Goal: Transaction & Acquisition: Purchase product/service

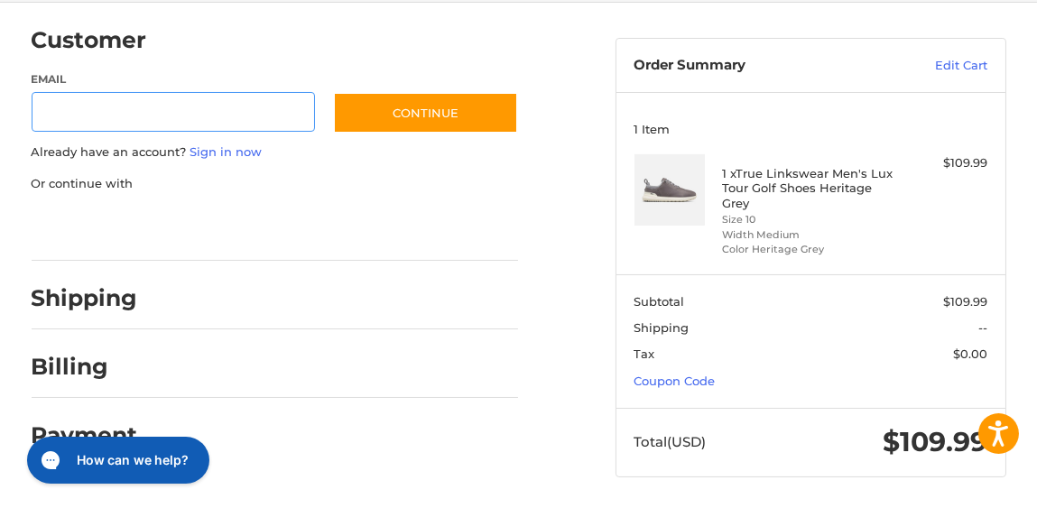
scroll to position [144, 0]
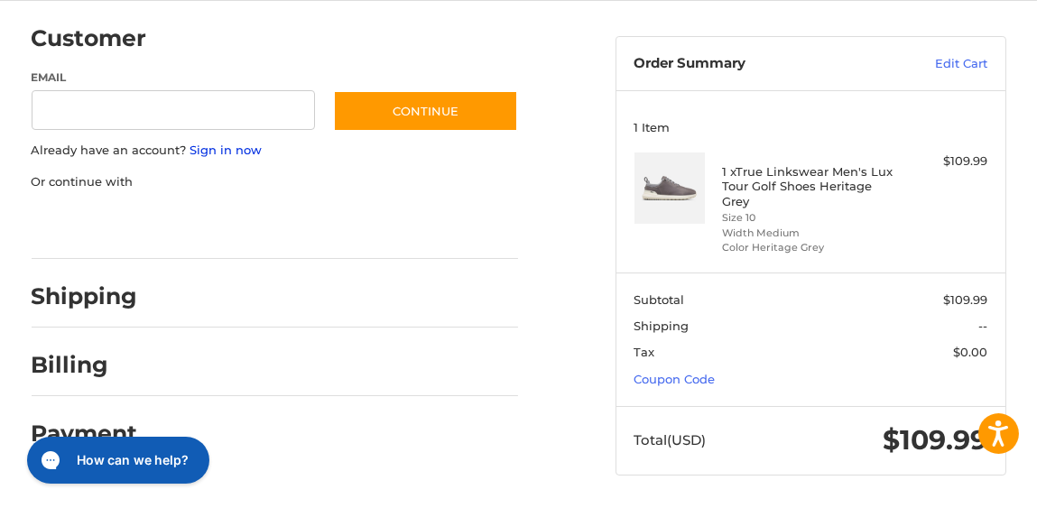
click at [223, 149] on link "Sign in now" at bounding box center [227, 150] width 72 height 14
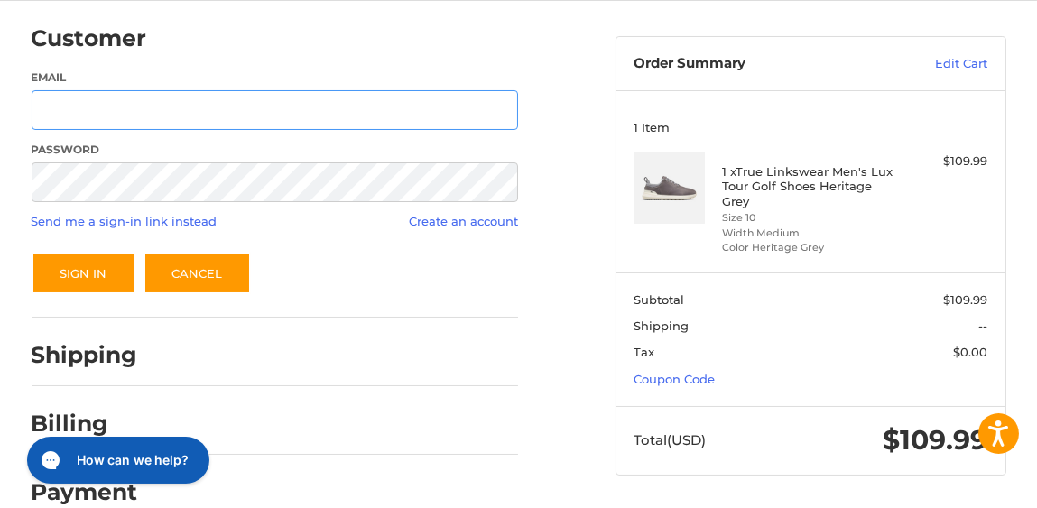
click at [195, 115] on input "Email" at bounding box center [276, 110] width 488 height 41
type input "**********"
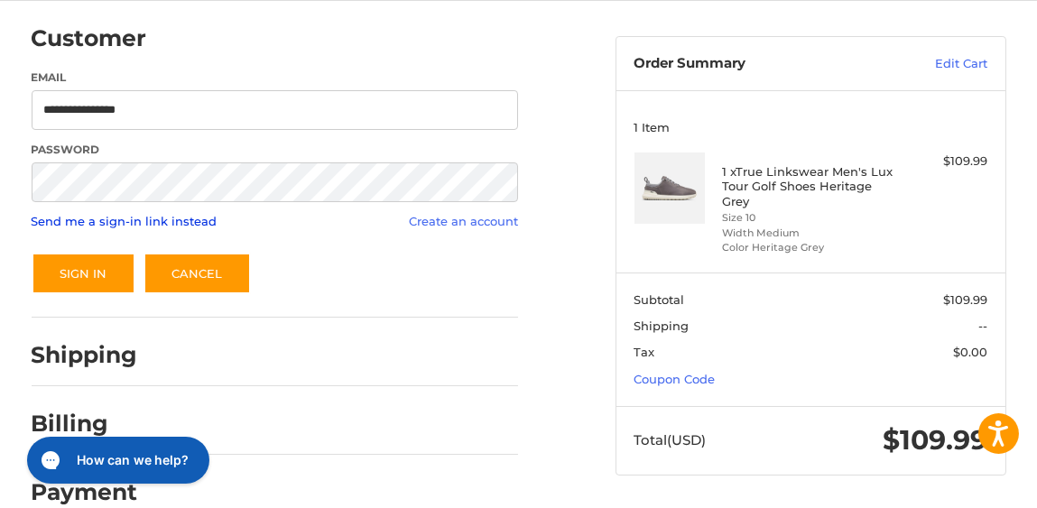
click at [138, 218] on link "Send me a sign-in link instead" at bounding box center [125, 221] width 186 height 14
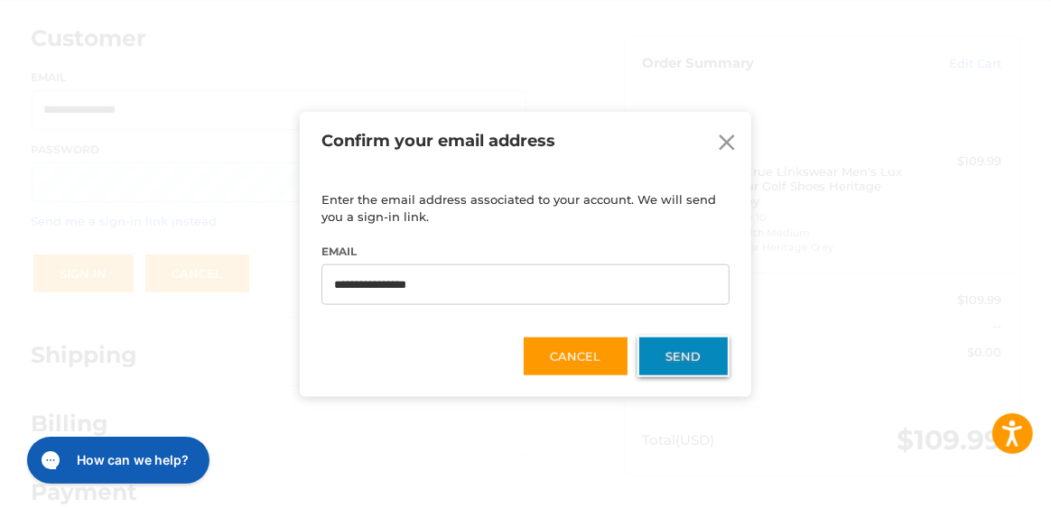
click at [657, 348] on button "Send" at bounding box center [683, 357] width 92 height 42
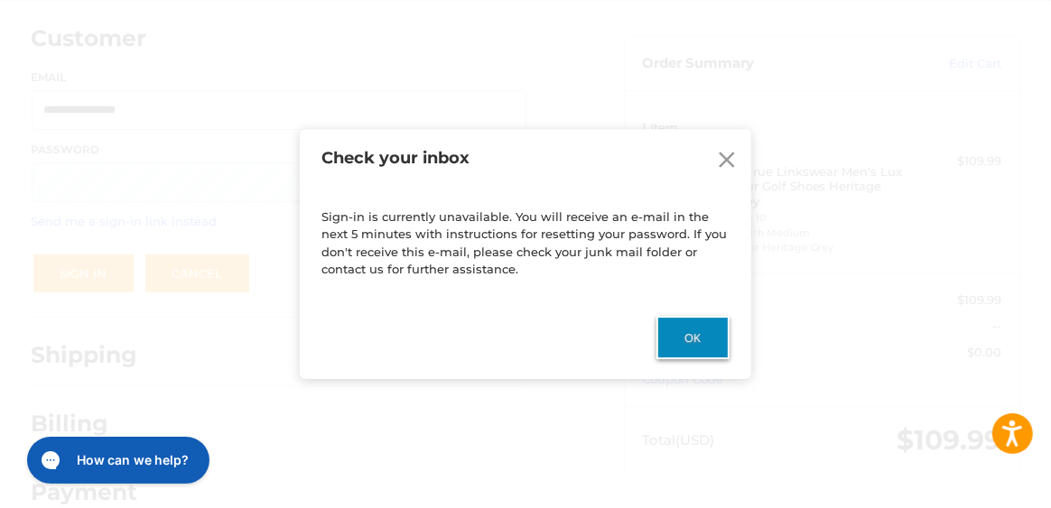
click at [684, 325] on button "Ok" at bounding box center [692, 337] width 73 height 43
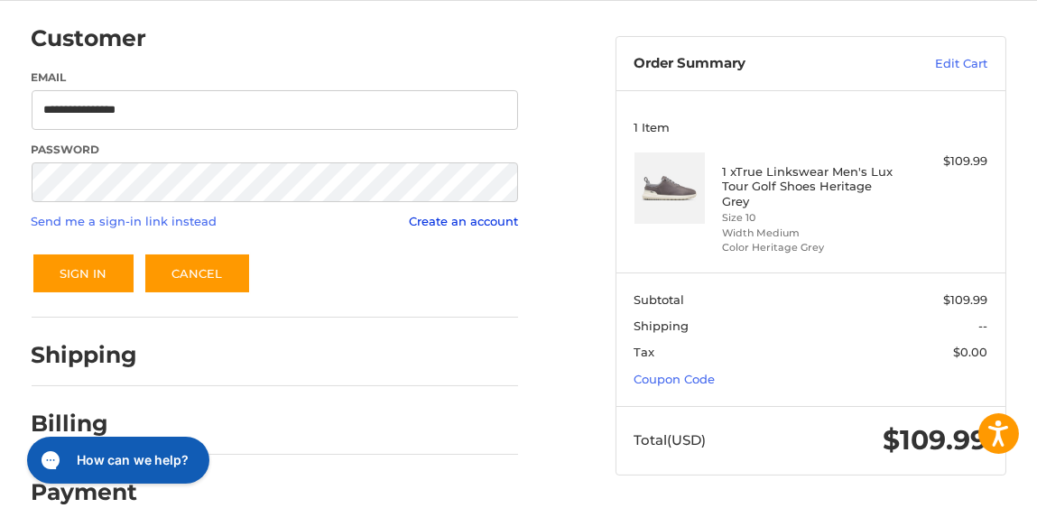
click at [443, 219] on link "Create an account" at bounding box center [463, 221] width 109 height 14
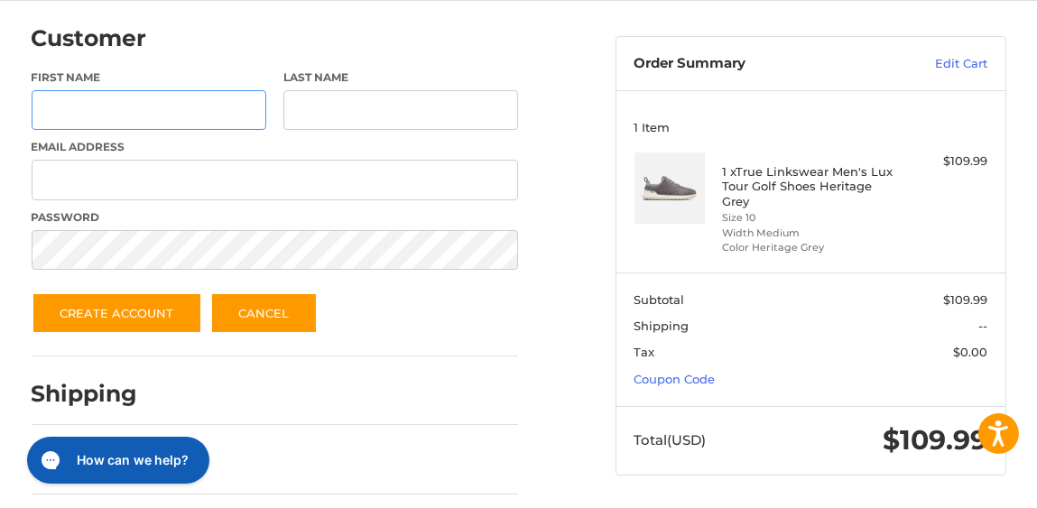
click at [158, 104] on input "First Name" at bounding box center [149, 110] width 235 height 41
type input "*"
type input "*****"
click at [324, 111] on input "Last Name" at bounding box center [400, 110] width 235 height 41
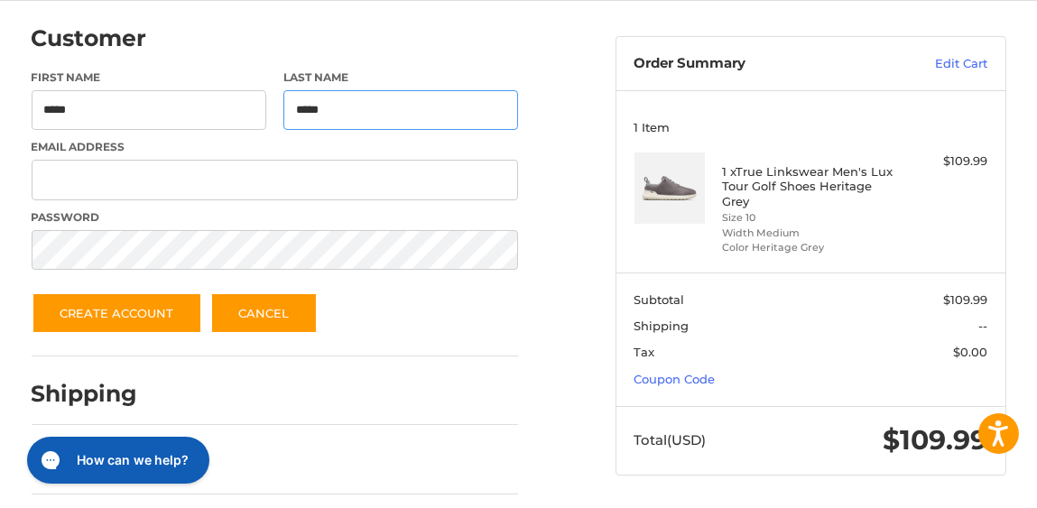
type input "*****"
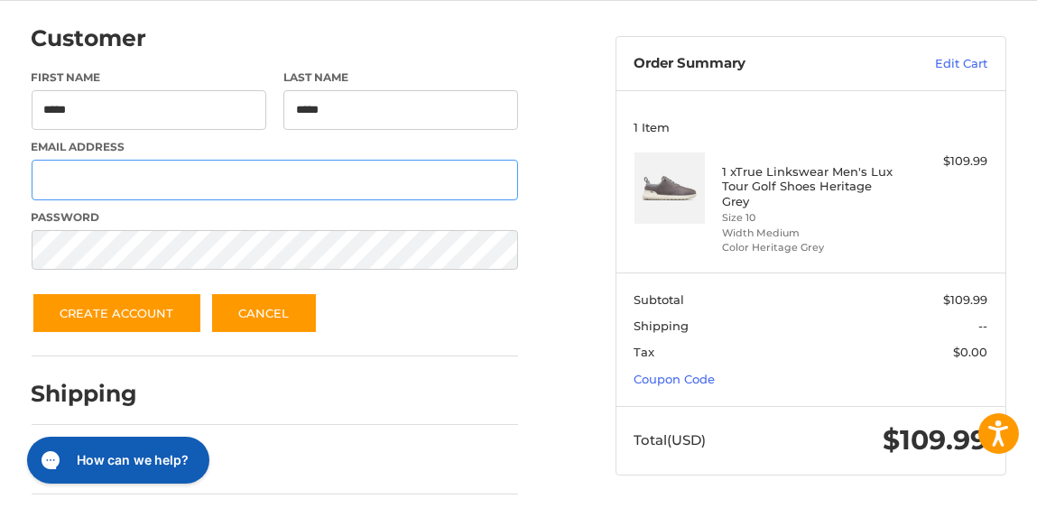
click at [267, 178] on input "Email Address" at bounding box center [276, 180] width 488 height 41
type input "**********"
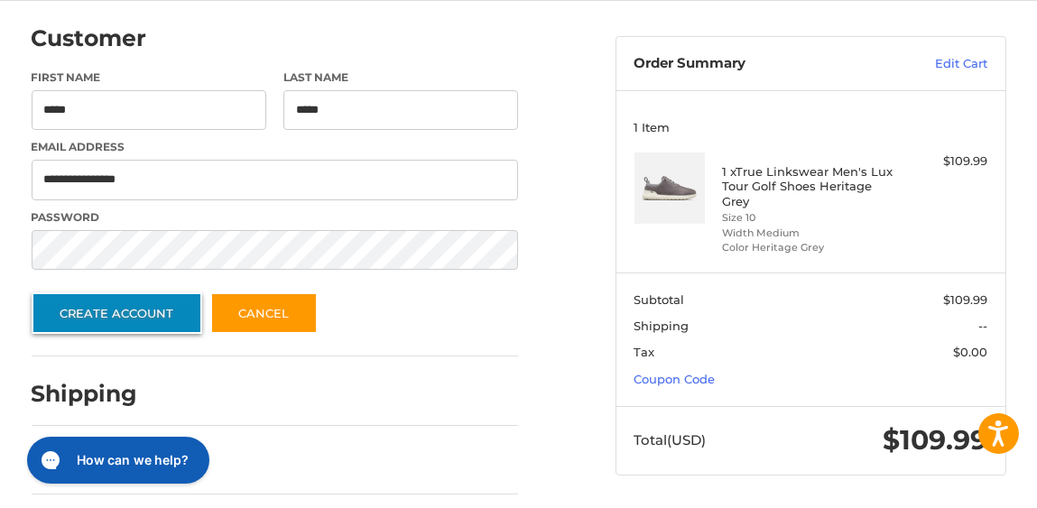
click at [128, 311] on button "Create Account" at bounding box center [117, 314] width 171 height 42
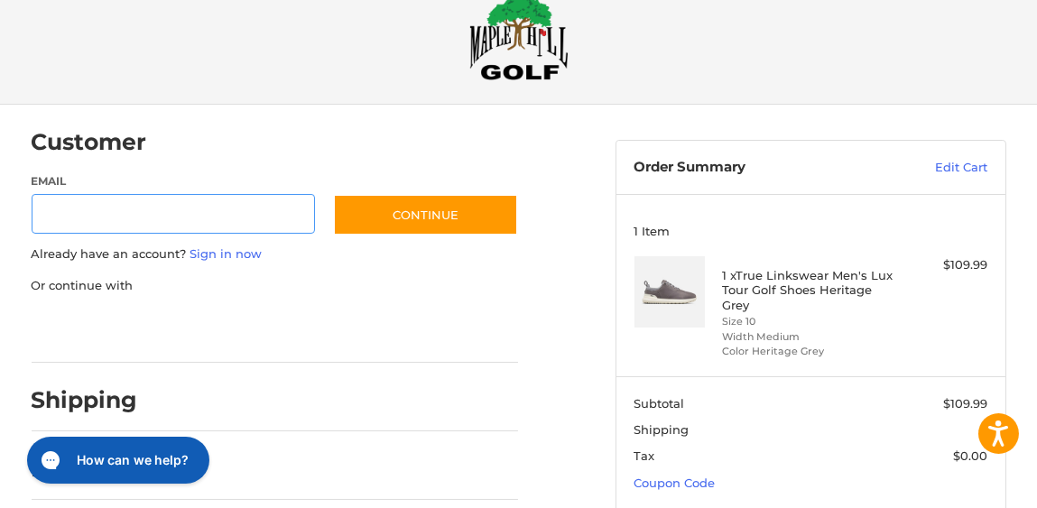
scroll to position [42, 0]
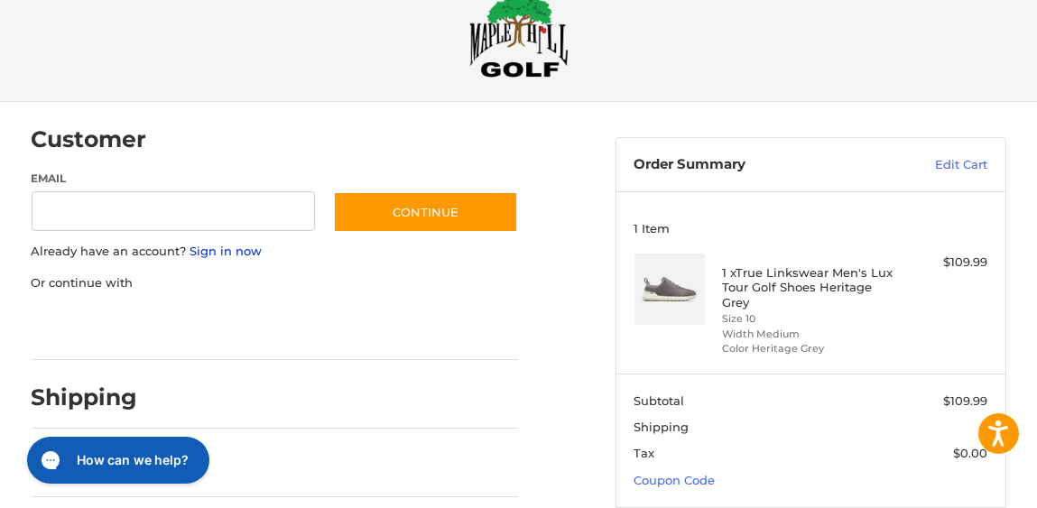
click at [218, 250] on link "Sign in now" at bounding box center [227, 251] width 72 height 14
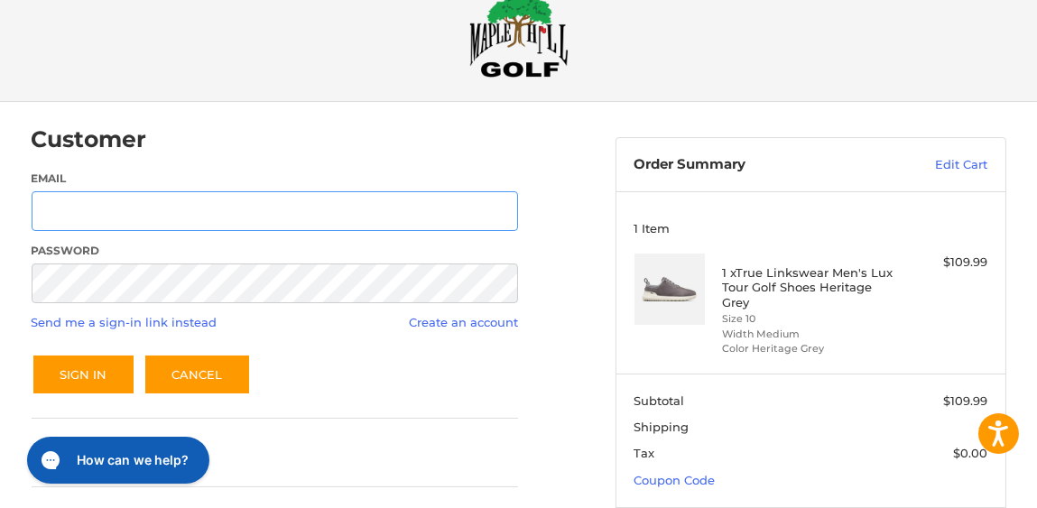
click at [176, 218] on input "Email" at bounding box center [276, 211] width 488 height 41
type input "**********"
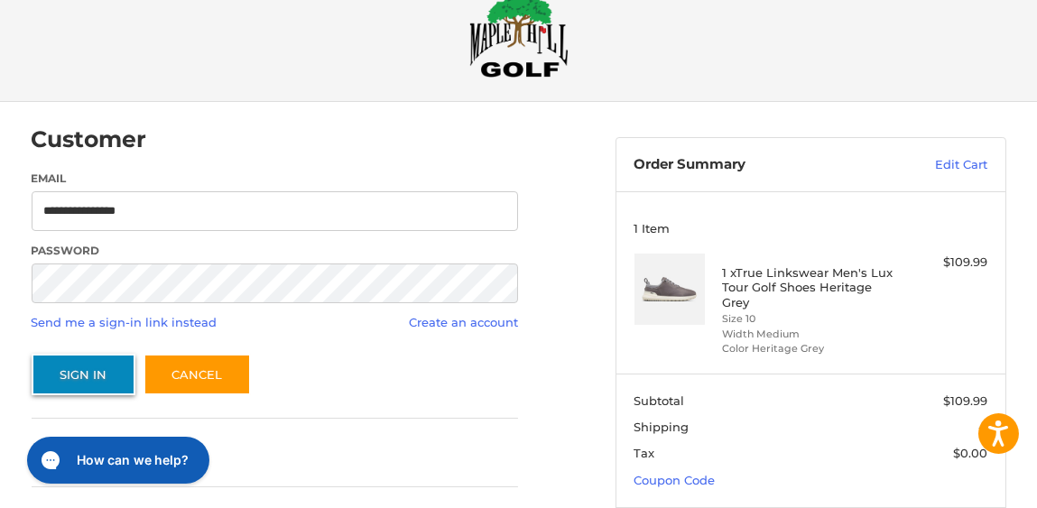
click at [81, 368] on button "Sign In" at bounding box center [84, 375] width 104 height 42
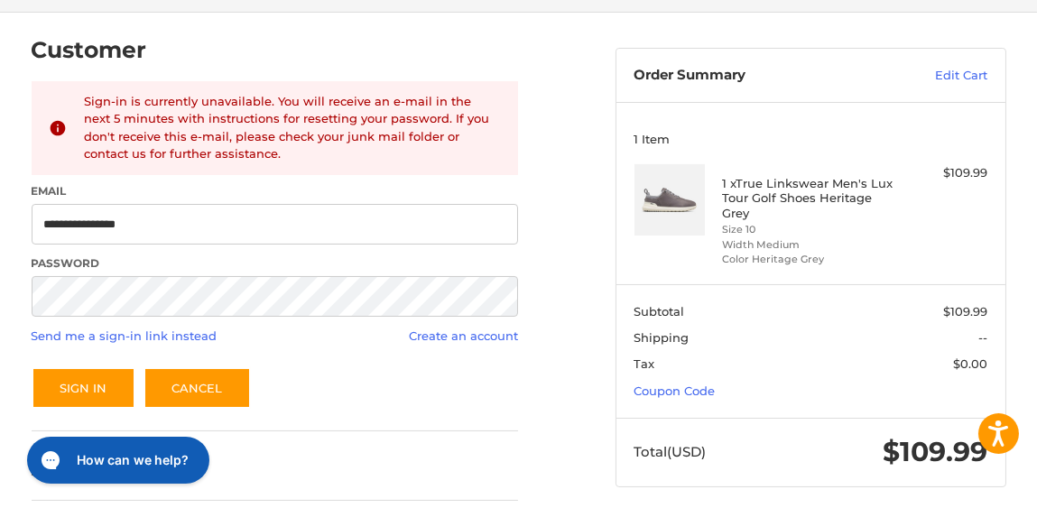
scroll to position [130, 0]
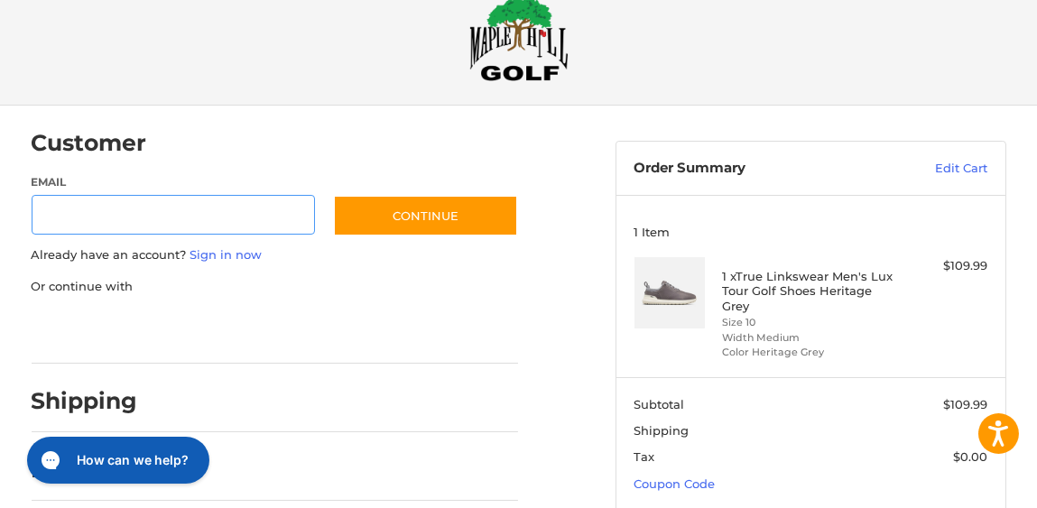
scroll to position [42, 0]
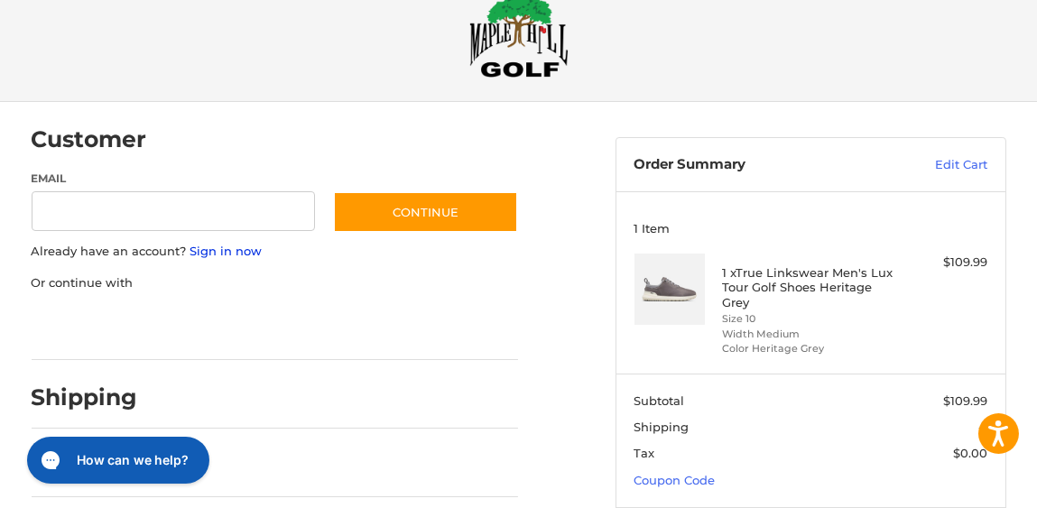
click at [204, 248] on link "Sign in now" at bounding box center [227, 251] width 72 height 14
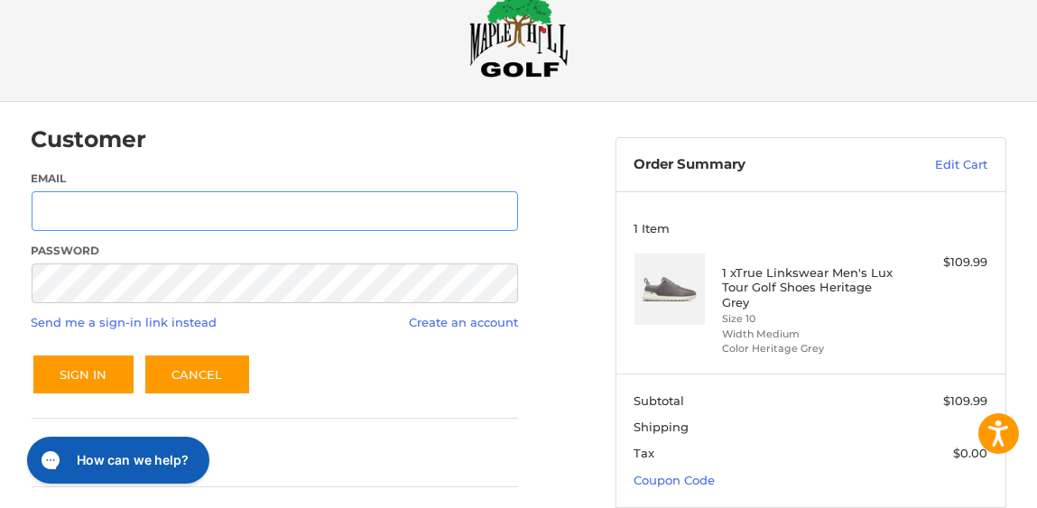
click at [184, 209] on input "Email" at bounding box center [276, 211] width 488 height 41
type input "**********"
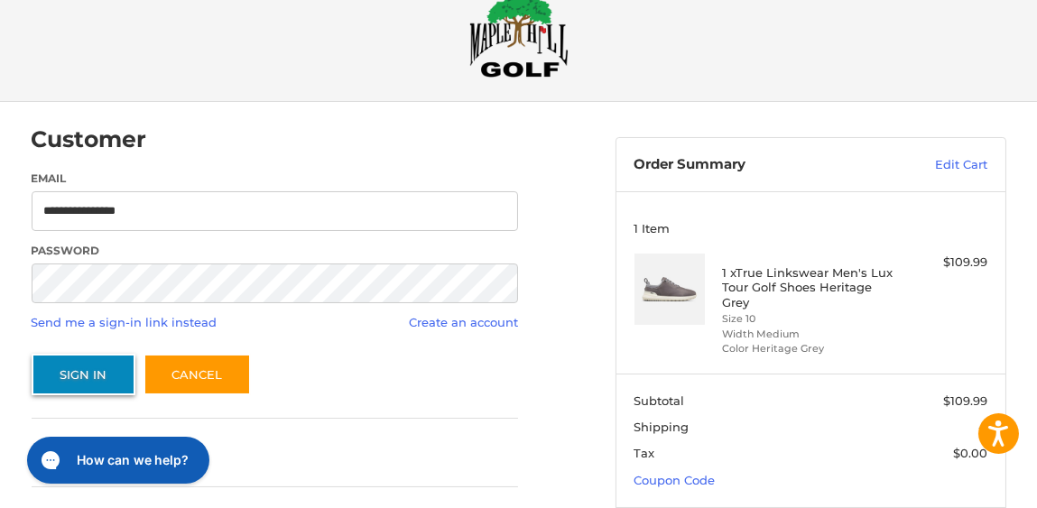
click at [88, 372] on button "Sign In" at bounding box center [84, 375] width 104 height 42
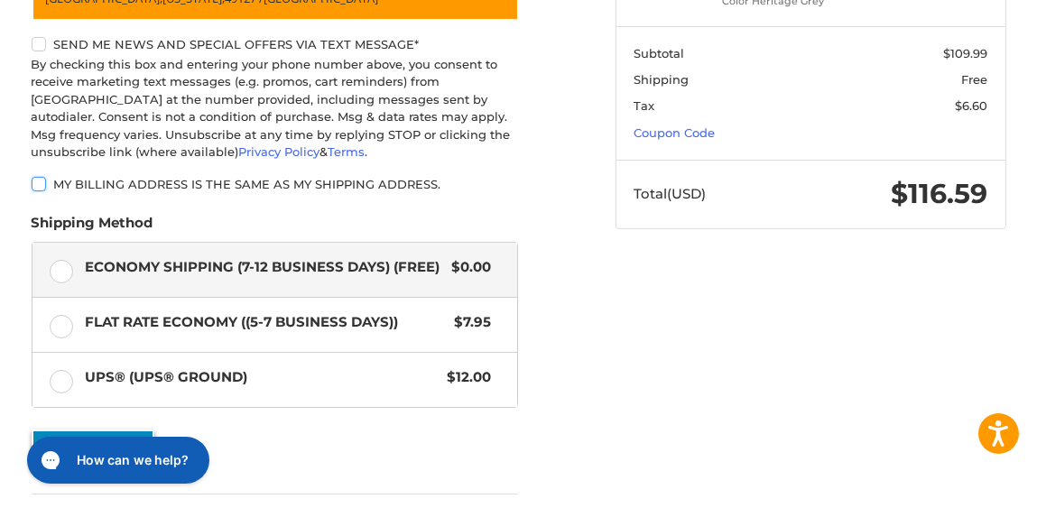
scroll to position [531, 0]
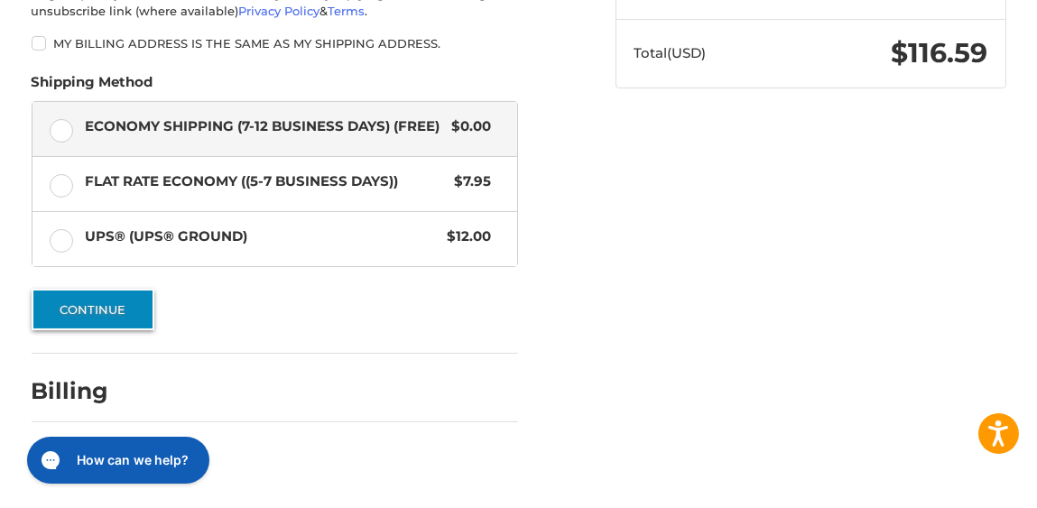
click at [99, 306] on button "Continue" at bounding box center [93, 310] width 123 height 42
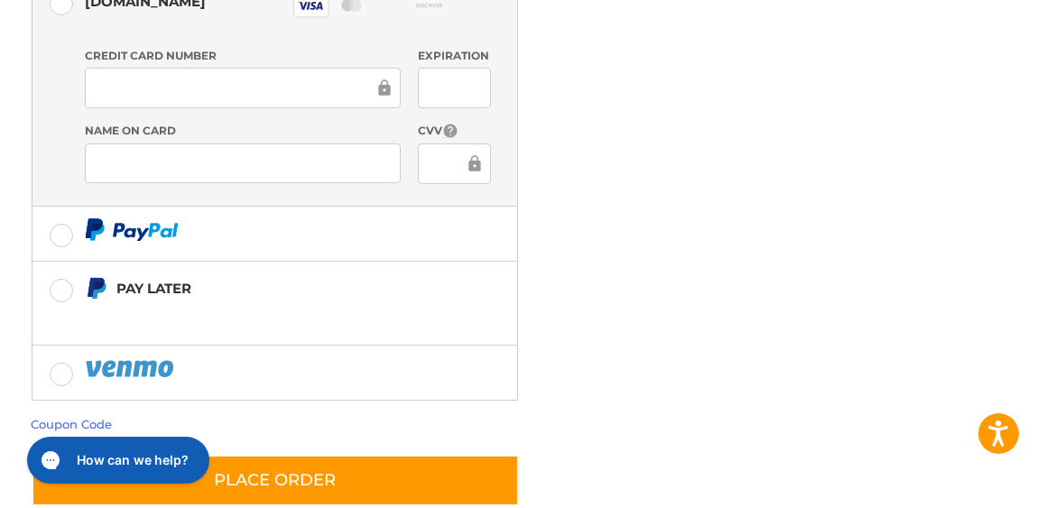
scroll to position [631, 0]
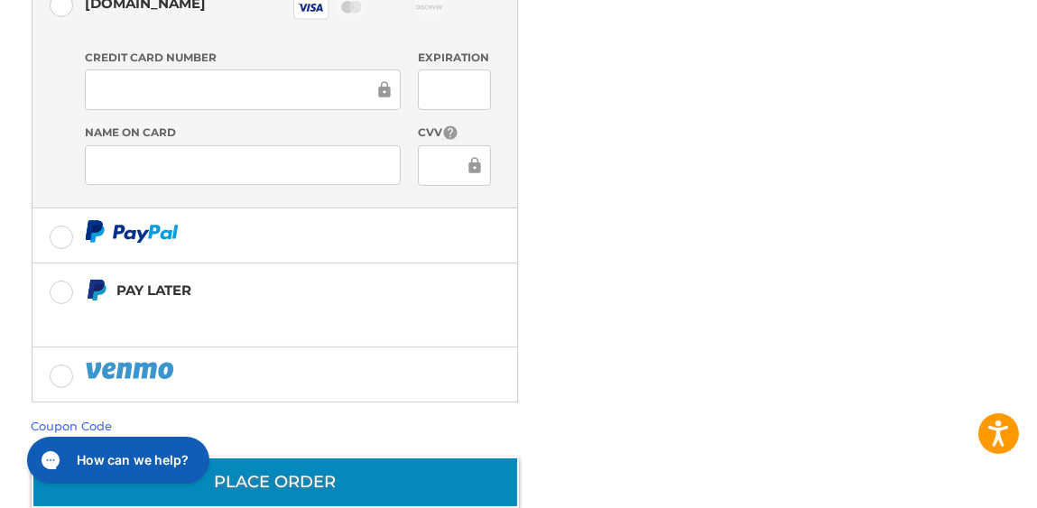
click at [267, 457] on button "Place Order" at bounding box center [276, 482] width 488 height 51
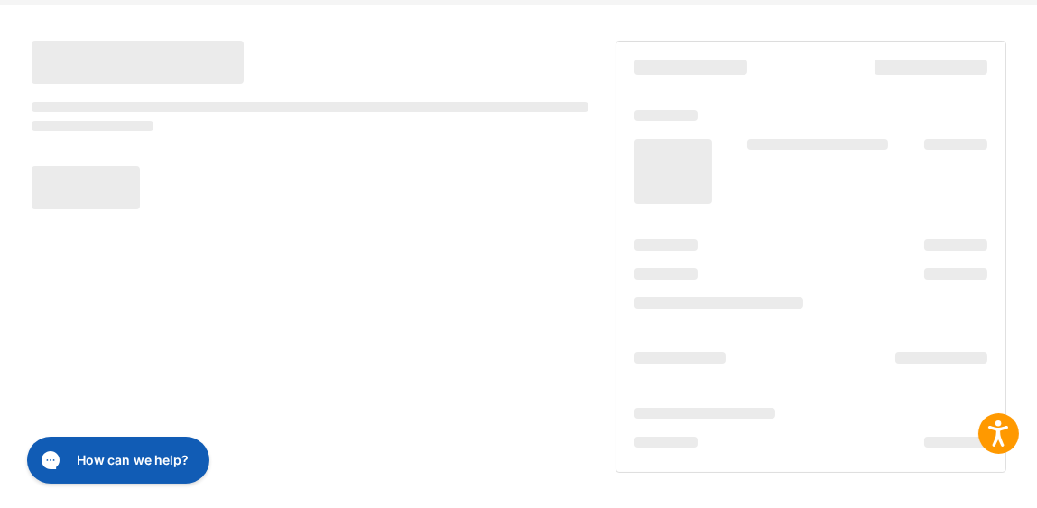
scroll to position [138, 0]
